Goal: Check status: Check status

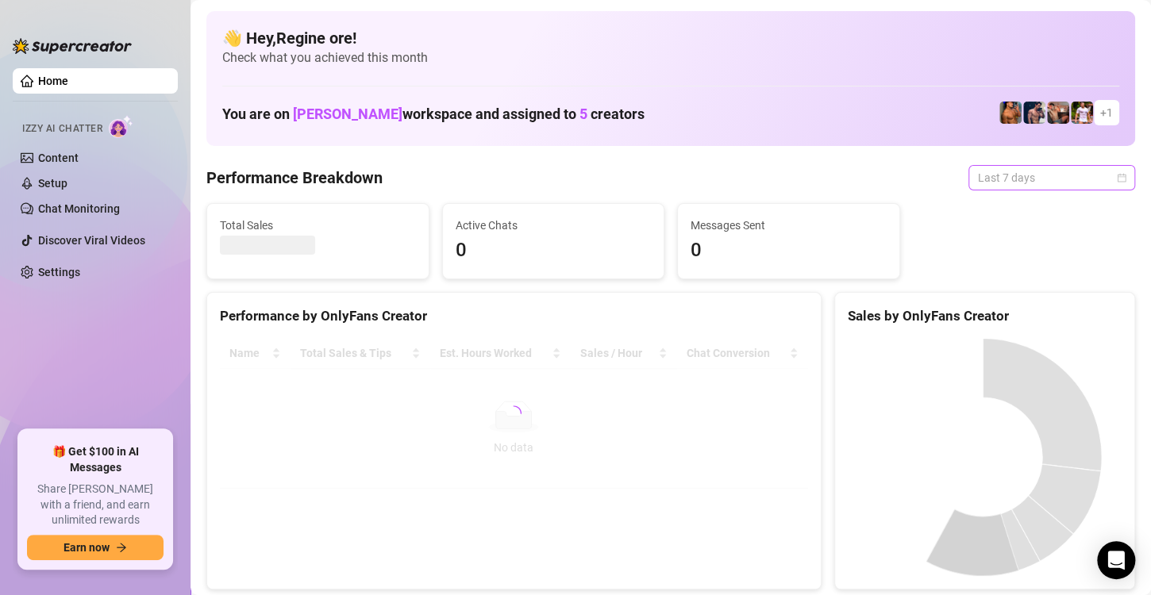
click at [1055, 184] on span "Last 7 days" at bounding box center [1052, 178] width 148 height 24
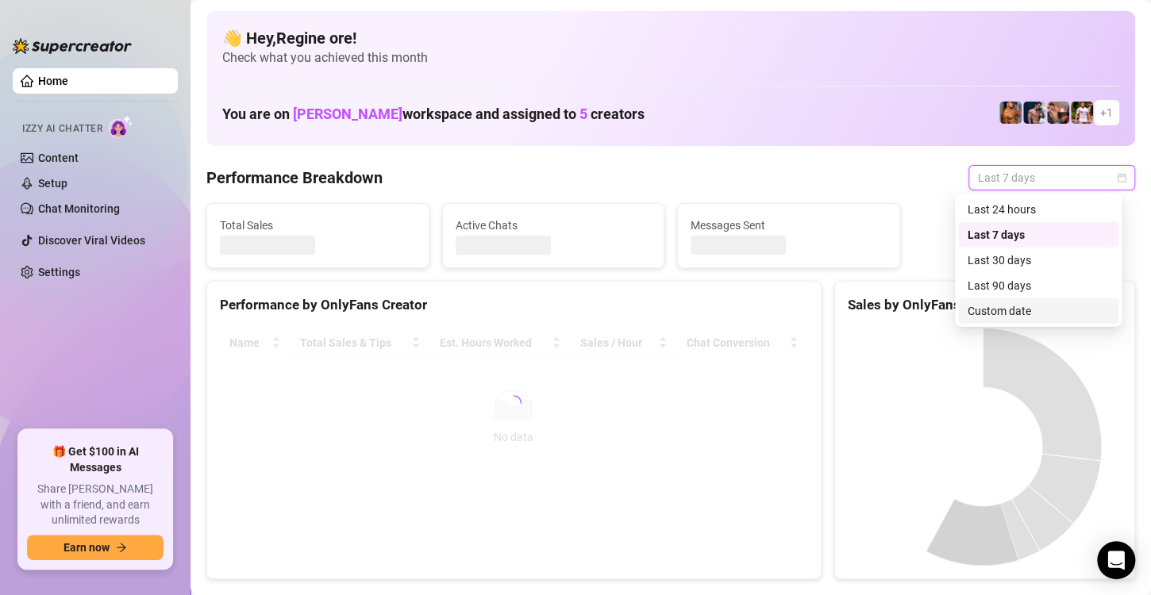
click at [1013, 308] on div "Custom date" at bounding box center [1037, 310] width 141 height 17
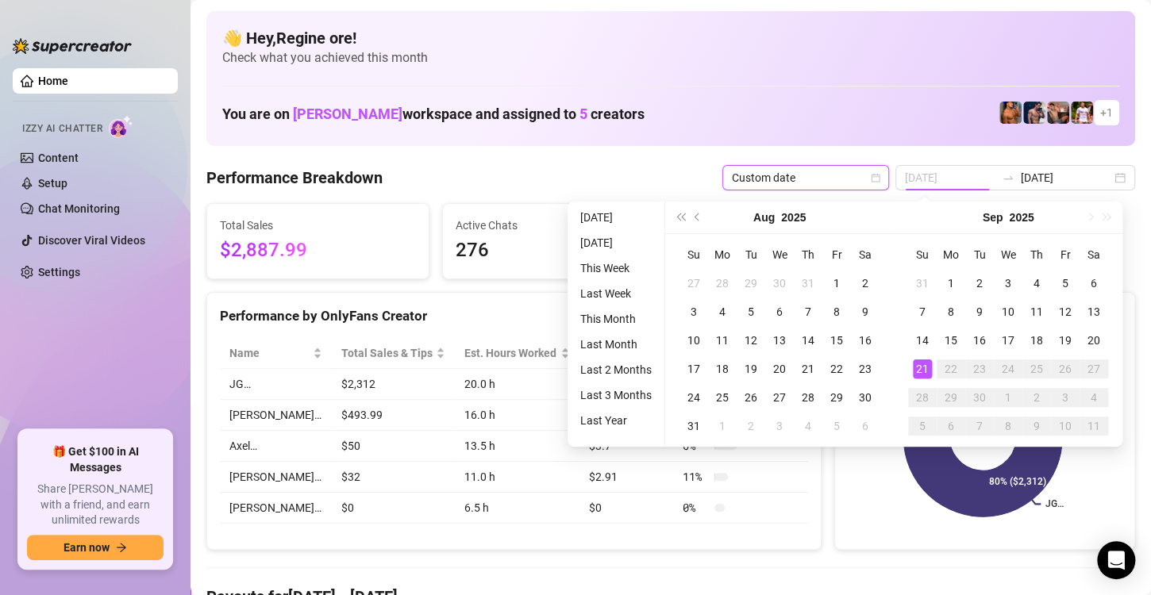
click at [923, 367] on div "21" at bounding box center [922, 368] width 19 height 19
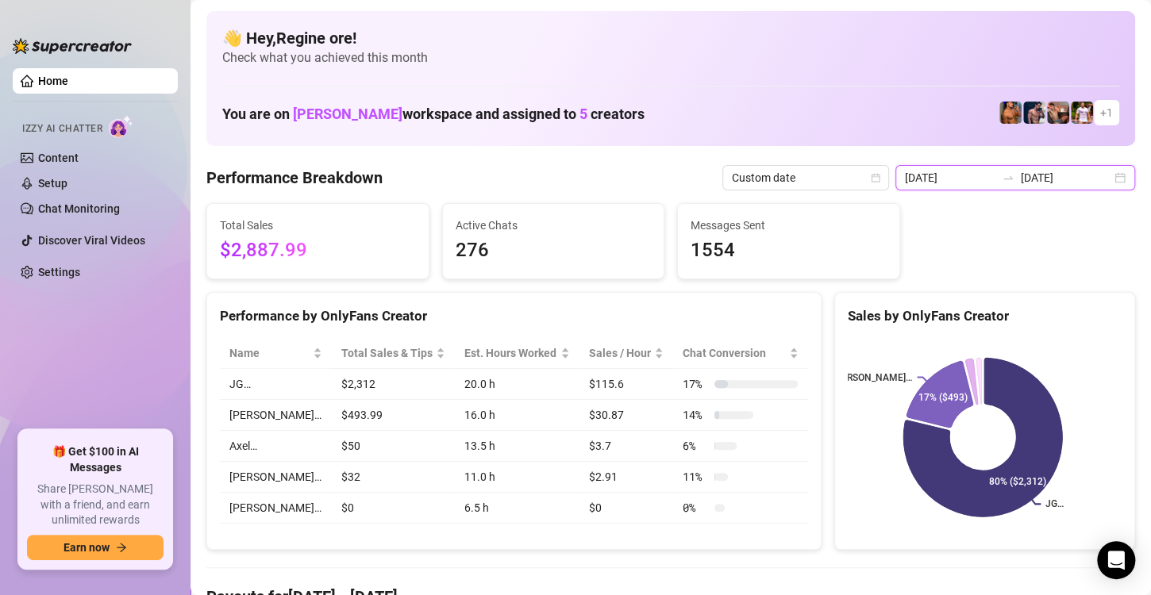
click at [951, 179] on input "[DATE]" at bounding box center [950, 177] width 90 height 17
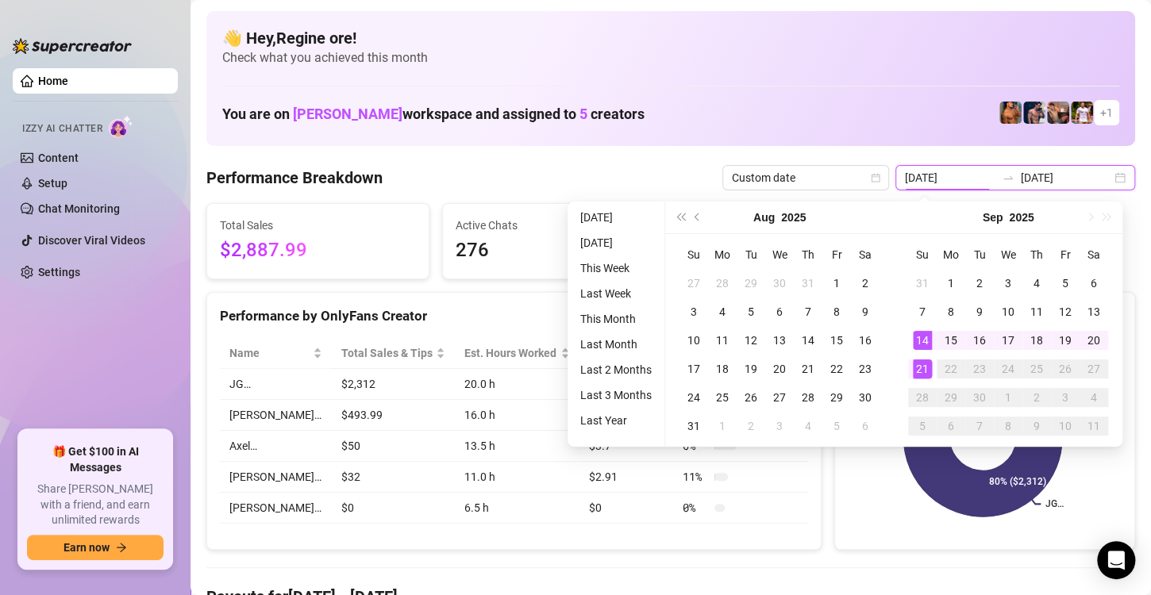
type input "[DATE]"
click at [923, 371] on div "21" at bounding box center [922, 368] width 19 height 19
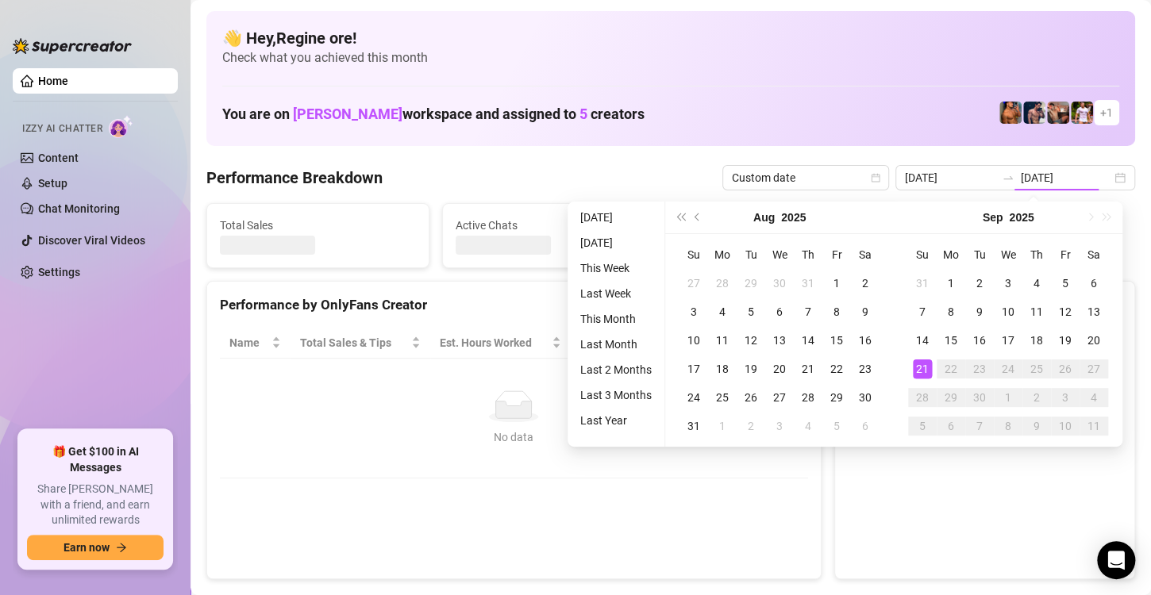
type input "[DATE]"
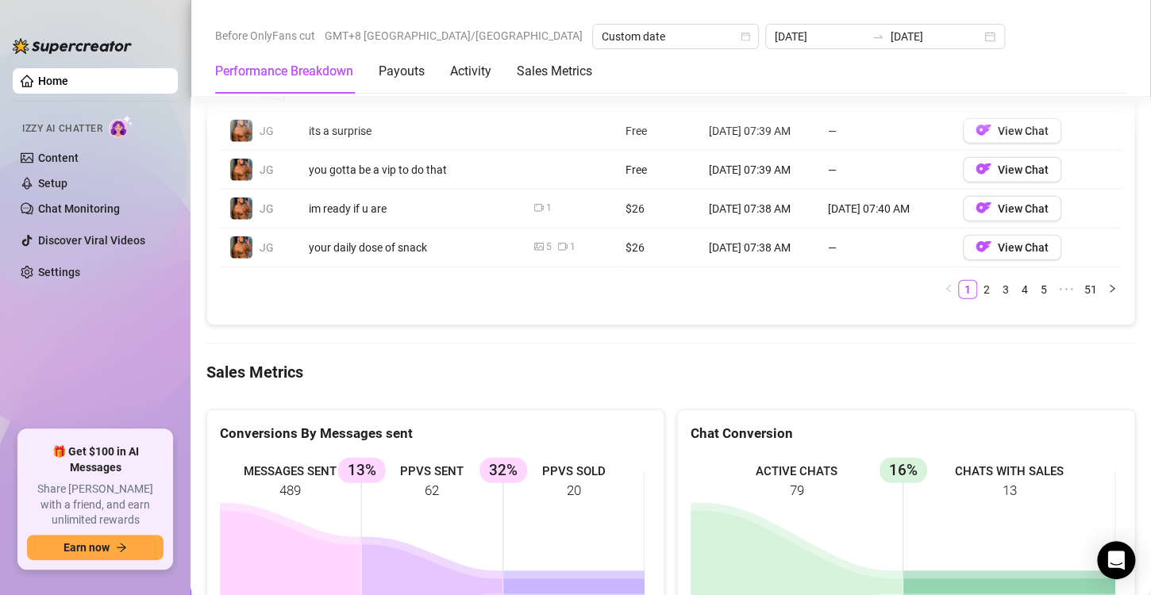
scroll to position [2142, 0]
